Goal: Use online tool/utility

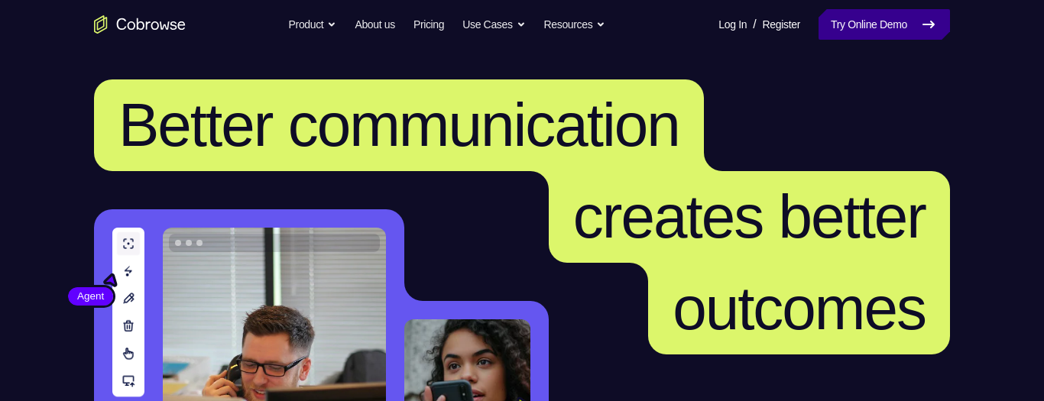
click at [882, 18] on link "Try Online Demo" at bounding box center [884, 24] width 131 height 31
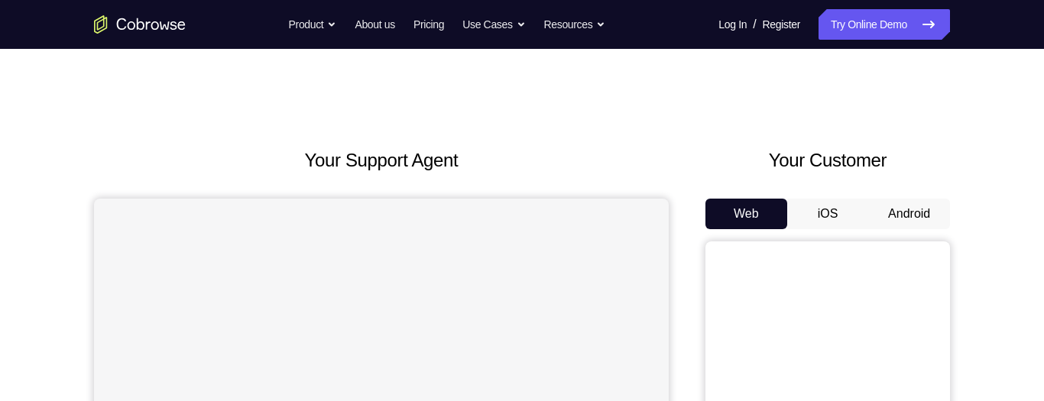
click at [915, 215] on button "Android" at bounding box center [909, 214] width 82 height 31
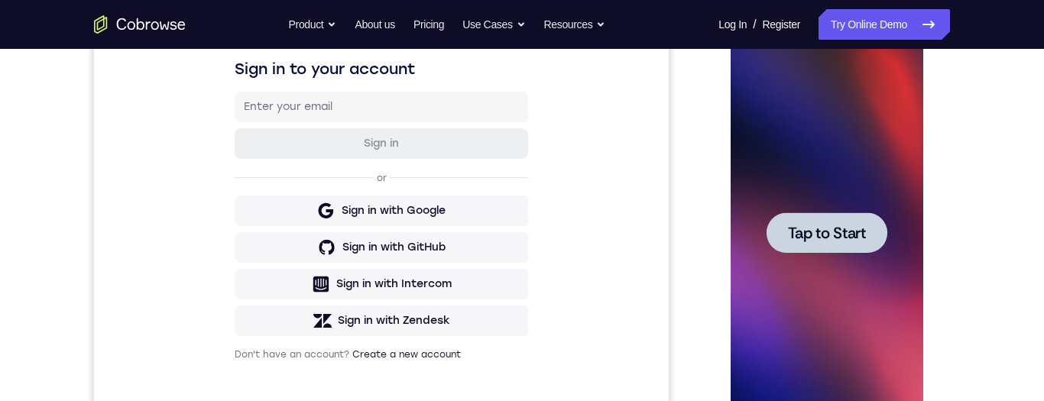
click at [843, 225] on span "Tap to Start" at bounding box center [826, 232] width 78 height 15
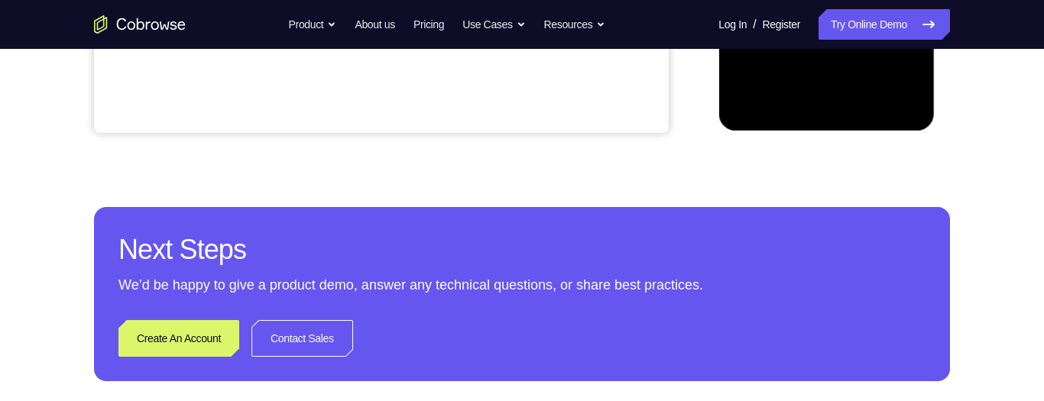
scroll to position [441, 0]
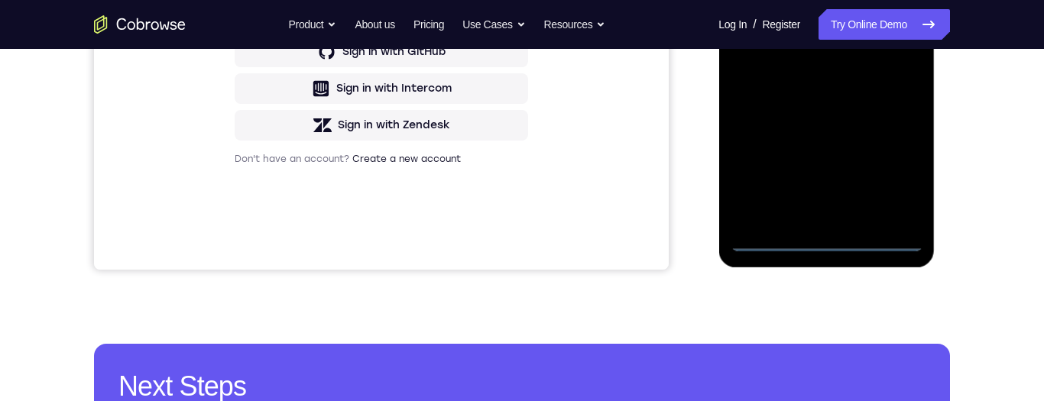
click at [829, 248] on div at bounding box center [826, 37] width 193 height 428
click at [826, 245] on div at bounding box center [826, 37] width 193 height 428
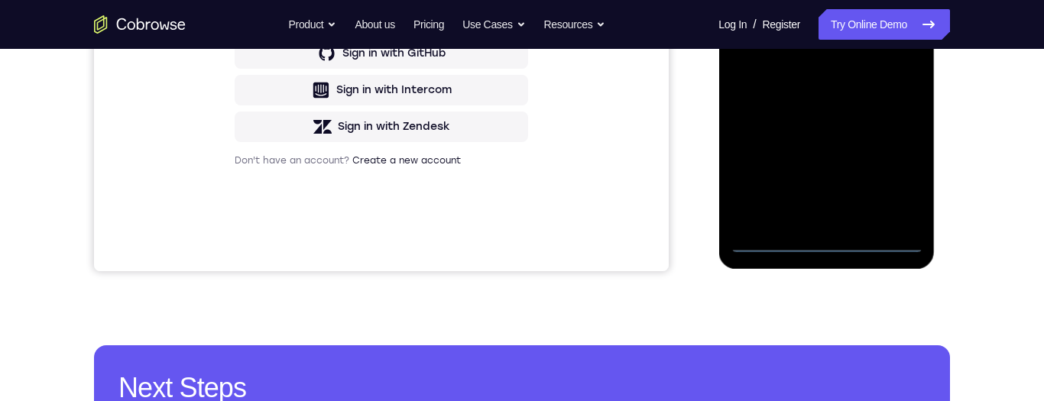
click at [897, 174] on div at bounding box center [826, 39] width 193 height 428
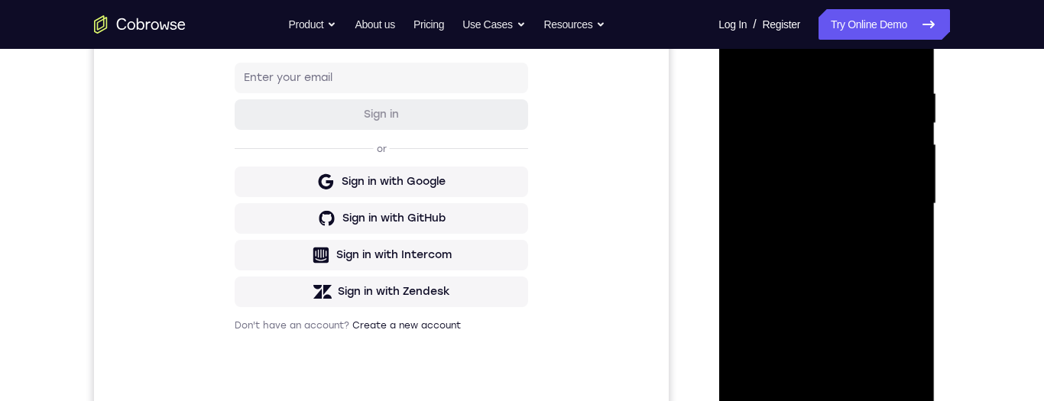
scroll to position [216, 0]
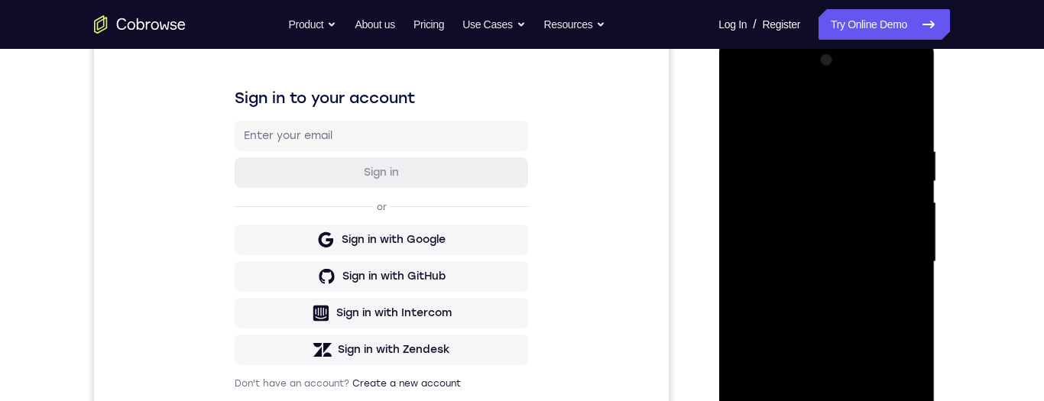
click at [834, 109] on div at bounding box center [826, 262] width 193 height 428
click at [898, 255] on div at bounding box center [826, 262] width 193 height 428
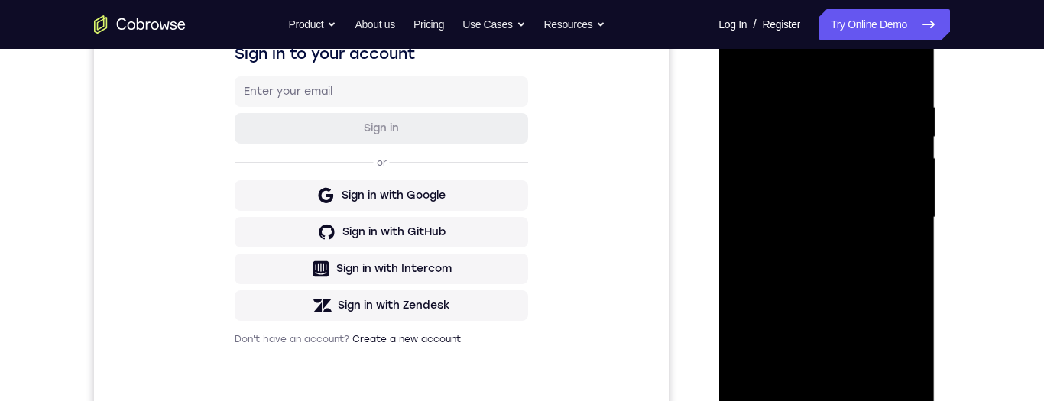
scroll to position [416, 0]
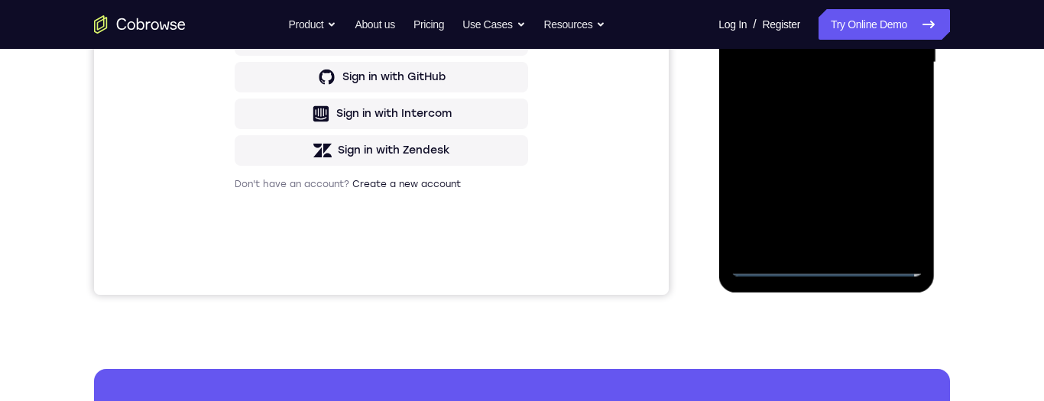
click at [821, 245] on div at bounding box center [826, 63] width 193 height 428
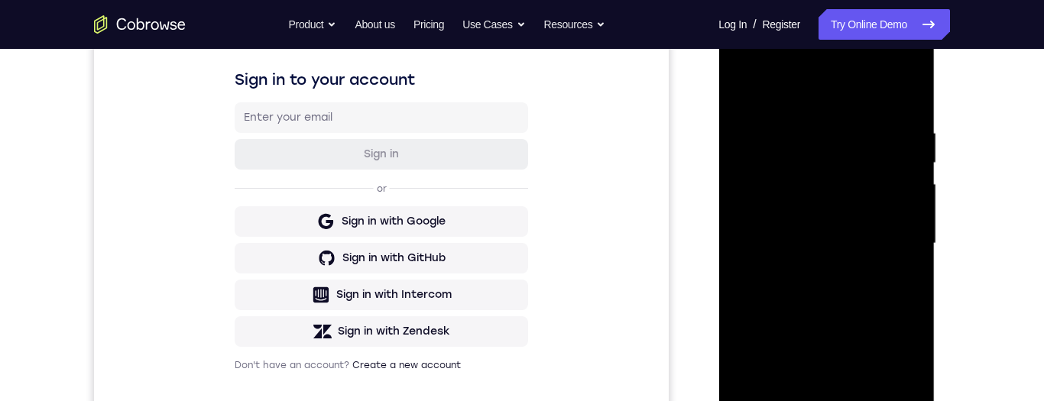
click at [866, 235] on div at bounding box center [826, 244] width 193 height 428
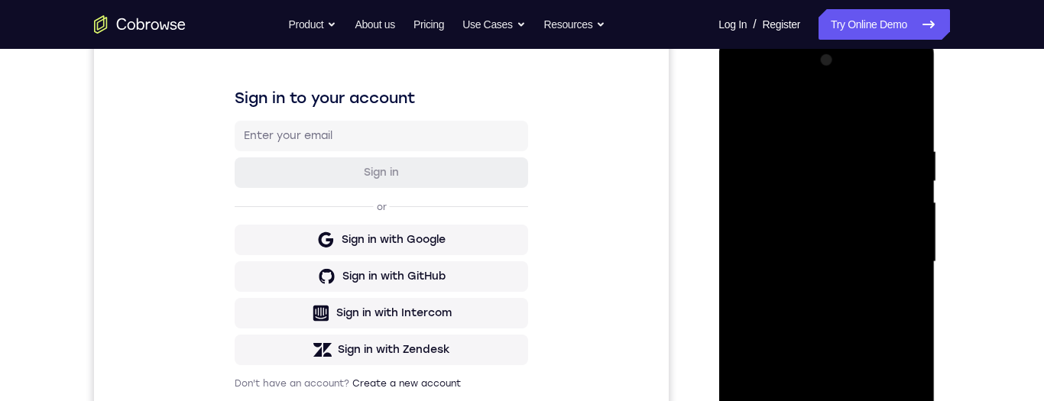
click at [824, 230] on div at bounding box center [826, 262] width 193 height 428
click at [874, 264] on div at bounding box center [826, 262] width 193 height 428
click at [881, 307] on div at bounding box center [826, 262] width 193 height 428
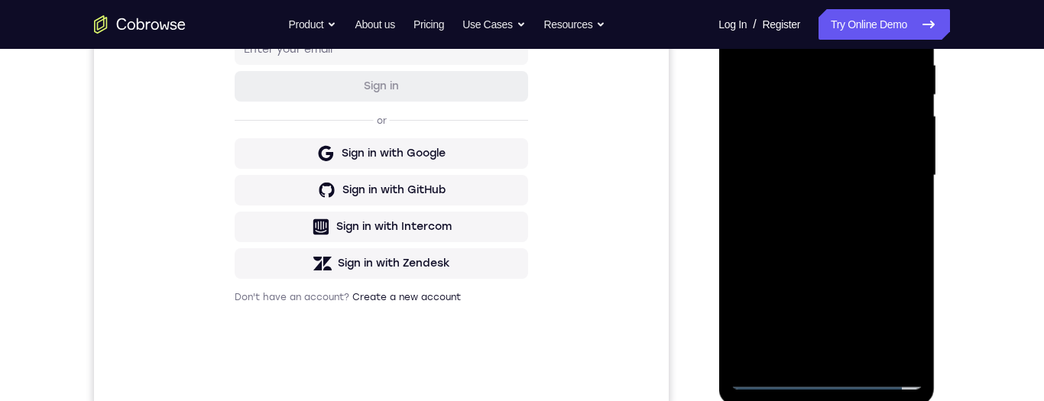
click at [861, 216] on div at bounding box center [826, 176] width 193 height 428
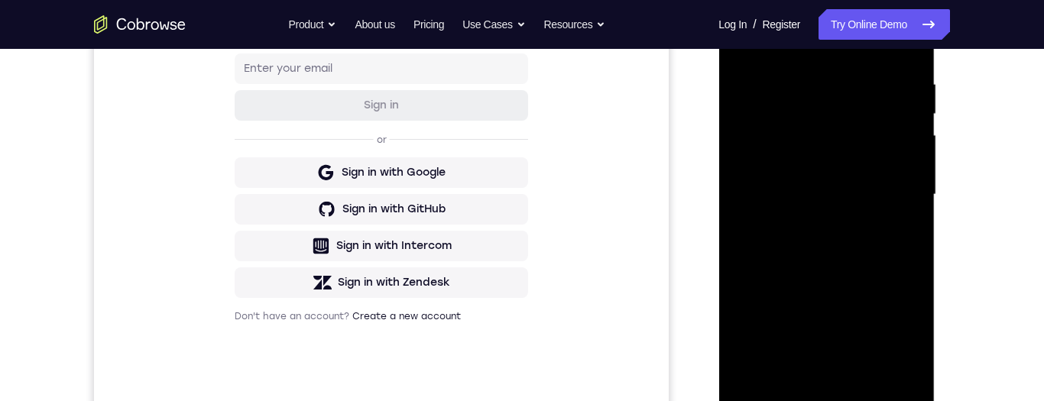
click at [906, 43] on div at bounding box center [826, 195] width 193 height 428
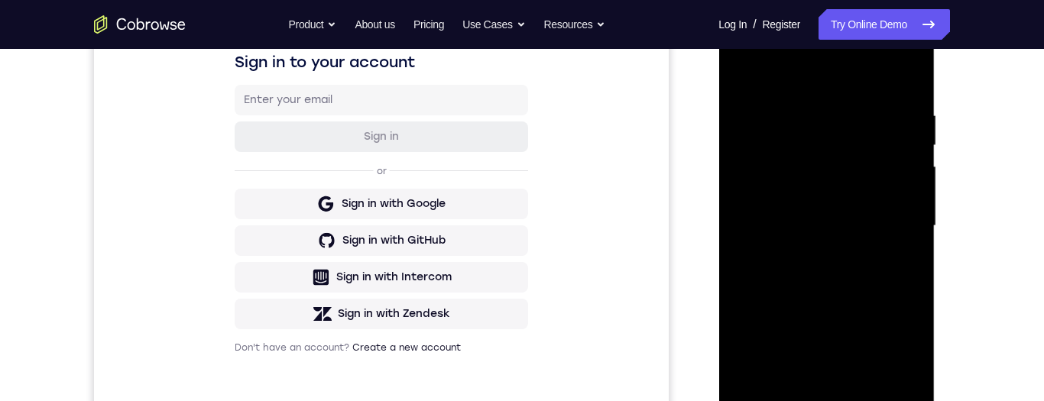
scroll to position [256, 0]
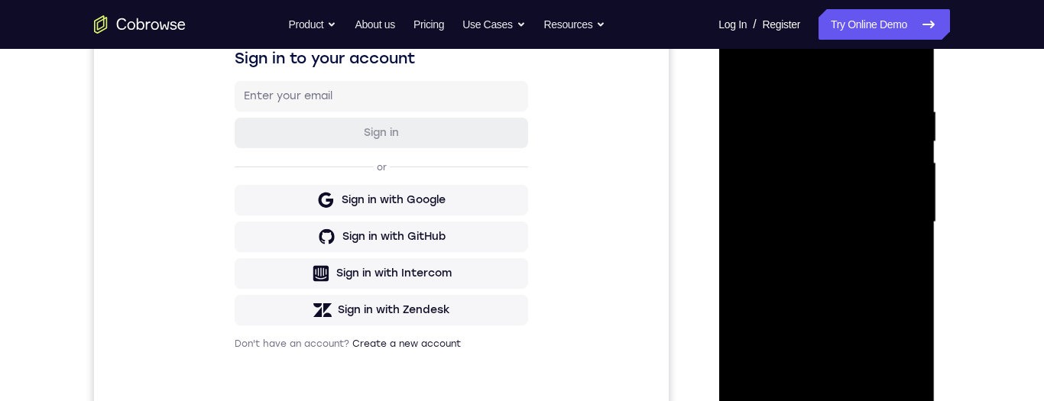
click at [894, 256] on div at bounding box center [826, 222] width 193 height 428
click at [813, 96] on div at bounding box center [826, 222] width 193 height 428
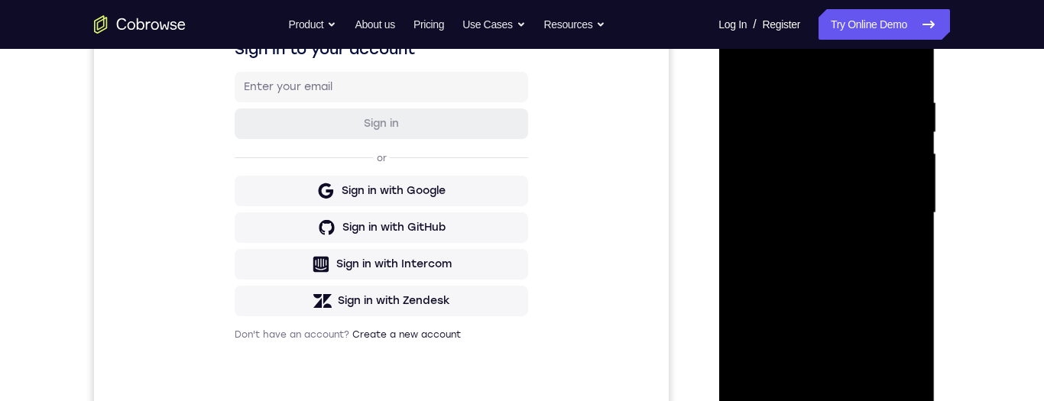
click at [905, 297] on div at bounding box center [826, 213] width 193 height 428
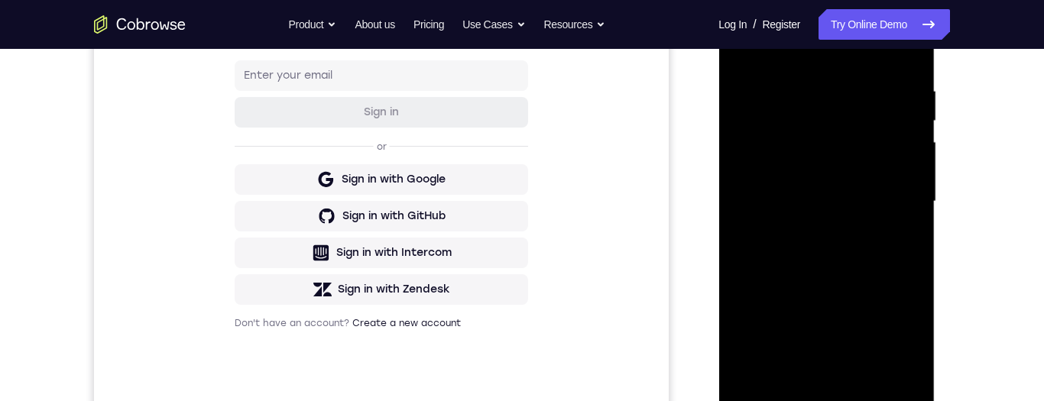
click at [906, 271] on div at bounding box center [826, 202] width 193 height 428
click at [907, 277] on div at bounding box center [826, 202] width 193 height 428
click at [747, 251] on div at bounding box center [826, 202] width 193 height 428
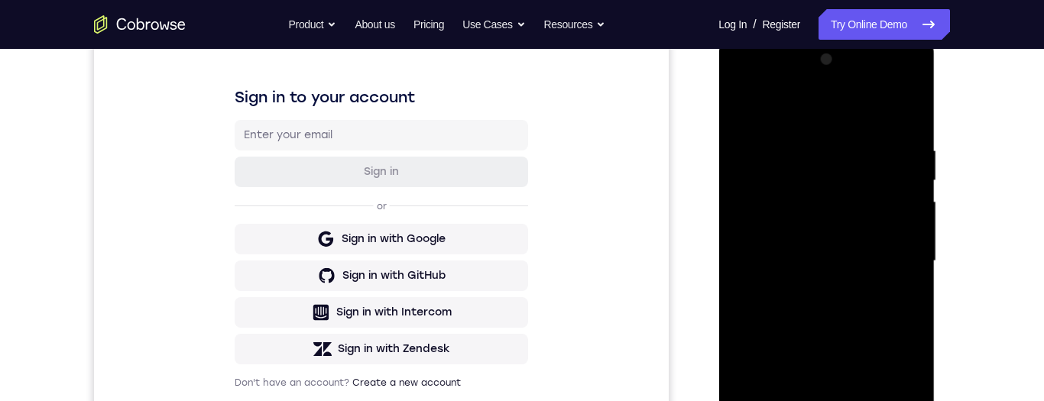
click at [908, 113] on div at bounding box center [826, 261] width 193 height 428
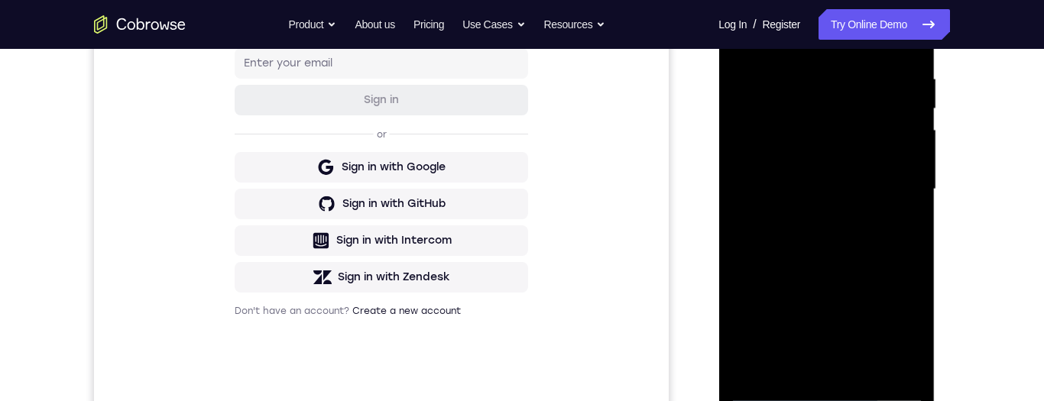
click at [860, 215] on div at bounding box center [826, 190] width 193 height 428
click at [861, 216] on div at bounding box center [826, 190] width 193 height 428
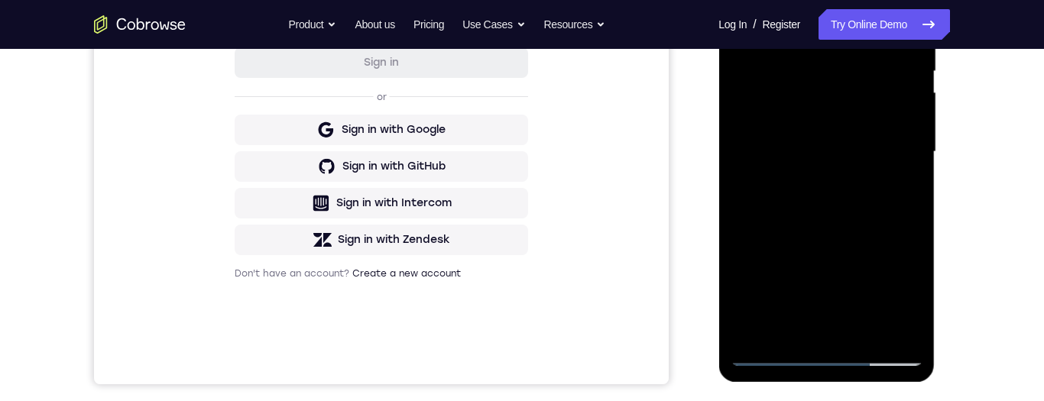
scroll to position [338, 0]
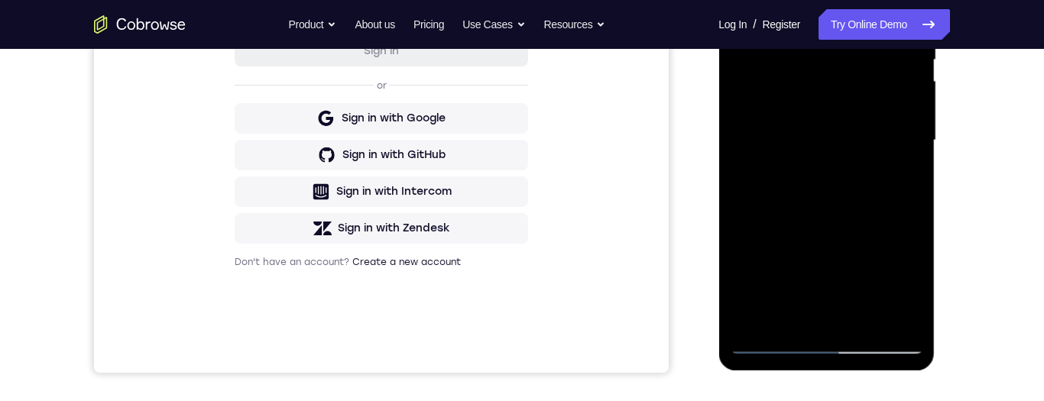
click at [868, 317] on div at bounding box center [826, 141] width 193 height 428
click at [870, 186] on div at bounding box center [826, 141] width 193 height 428
click at [887, 194] on div at bounding box center [826, 141] width 193 height 428
click at [896, 164] on div at bounding box center [826, 141] width 193 height 428
